Goal: Transaction & Acquisition: Purchase product/service

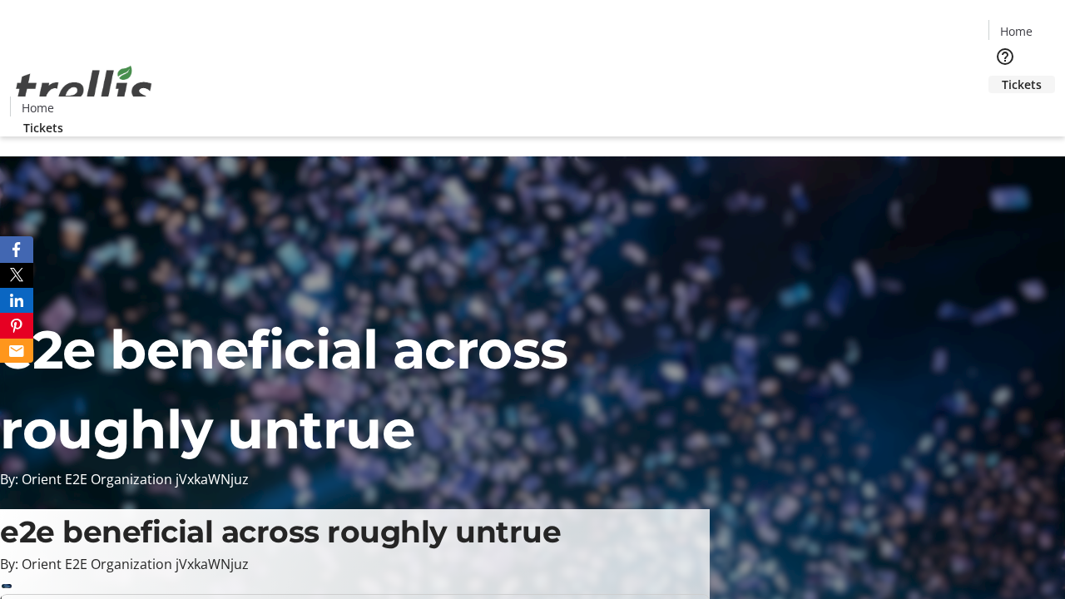
click at [1002, 76] on span "Tickets" at bounding box center [1022, 84] width 40 height 17
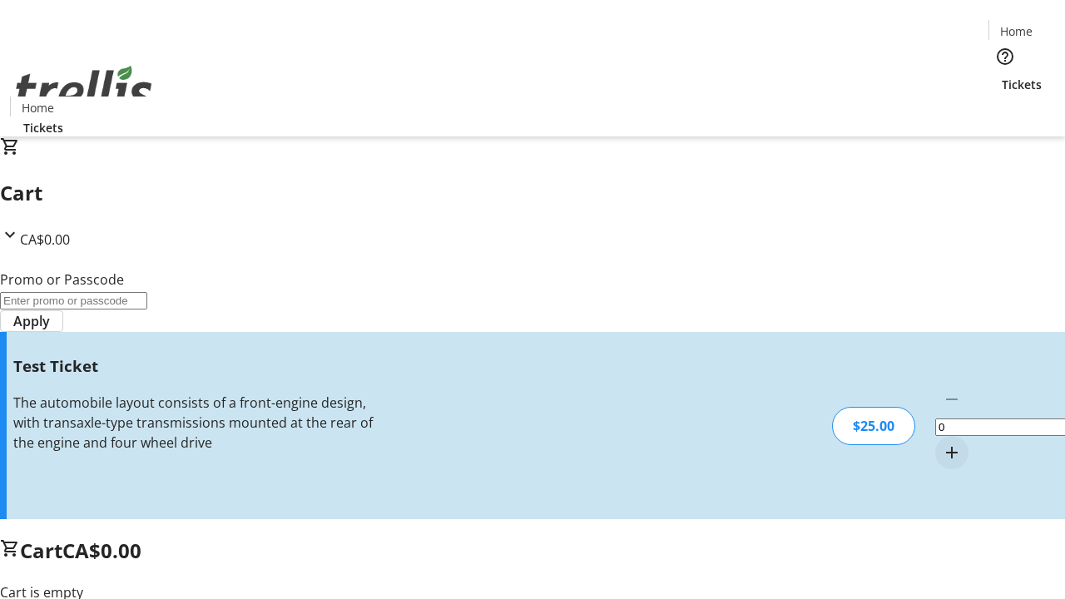
click at [942, 443] on mat-icon "Increment by one" at bounding box center [952, 453] width 20 height 20
type input "1"
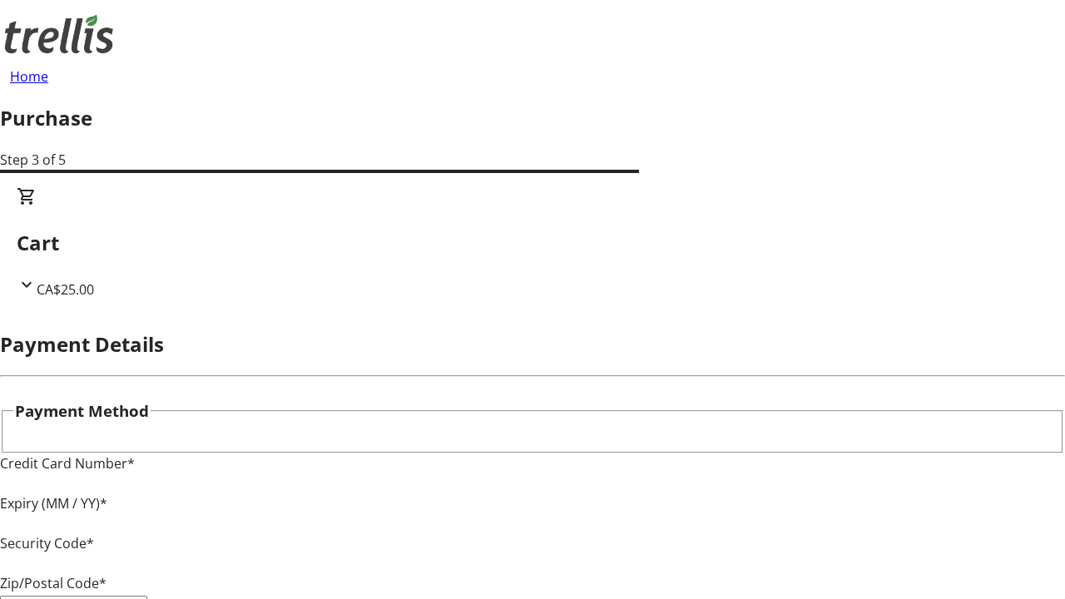
type input "V1Y 0C2"
